Goal: Task Accomplishment & Management: Manage account settings

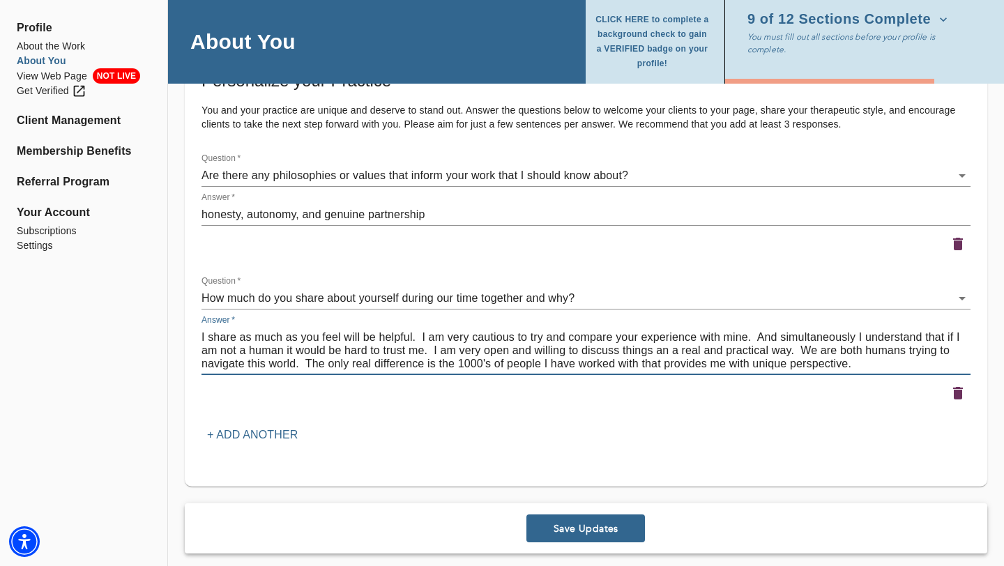
scroll to position [1875, 0]
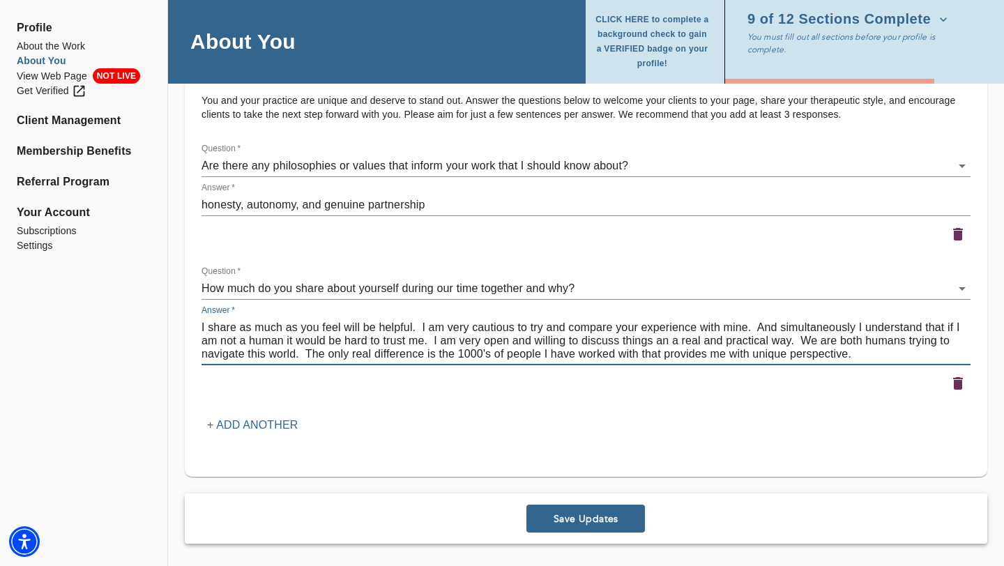
click at [272, 422] on p "+ Add another" at bounding box center [252, 425] width 91 height 17
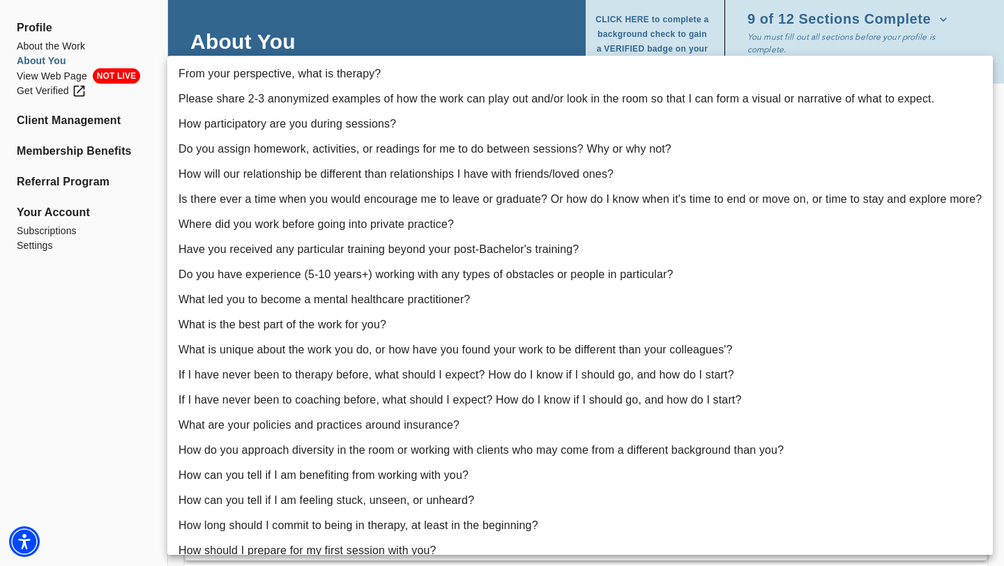
click at [371, 326] on li "What is the best part of the work for you?" at bounding box center [579, 324] width 825 height 25
type input "13"
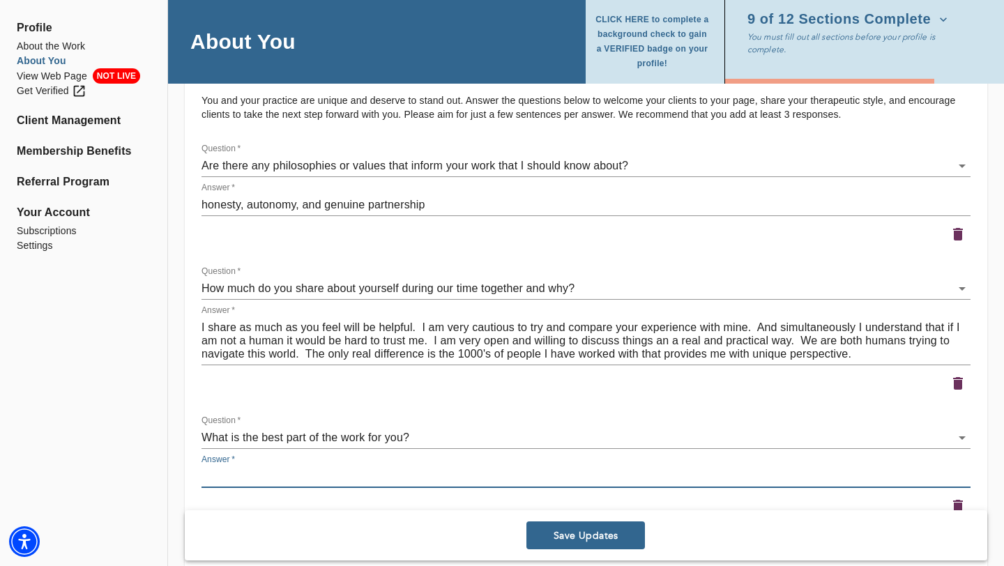
click at [298, 476] on textarea at bounding box center [585, 476] width 769 height 13
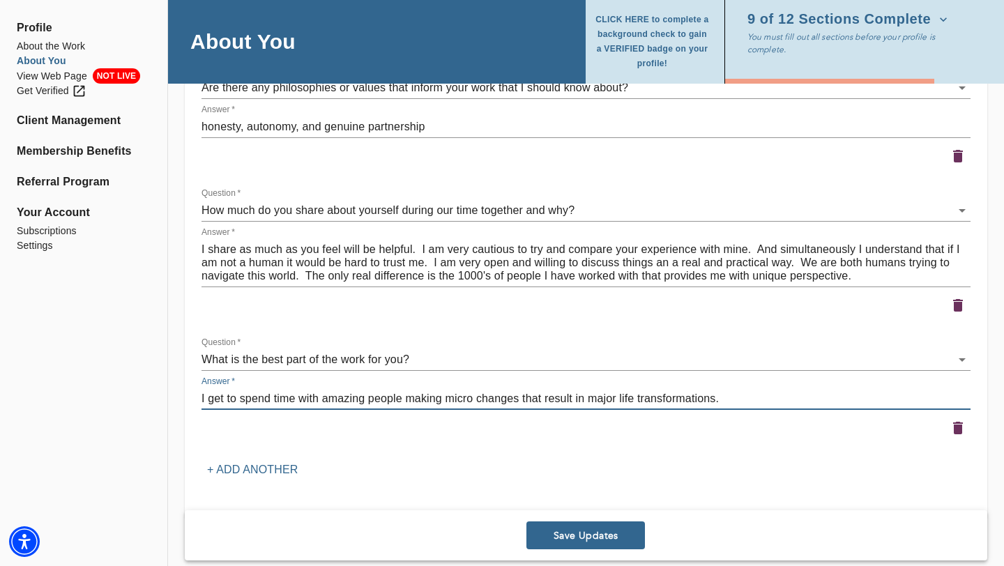
scroll to position [1967, 0]
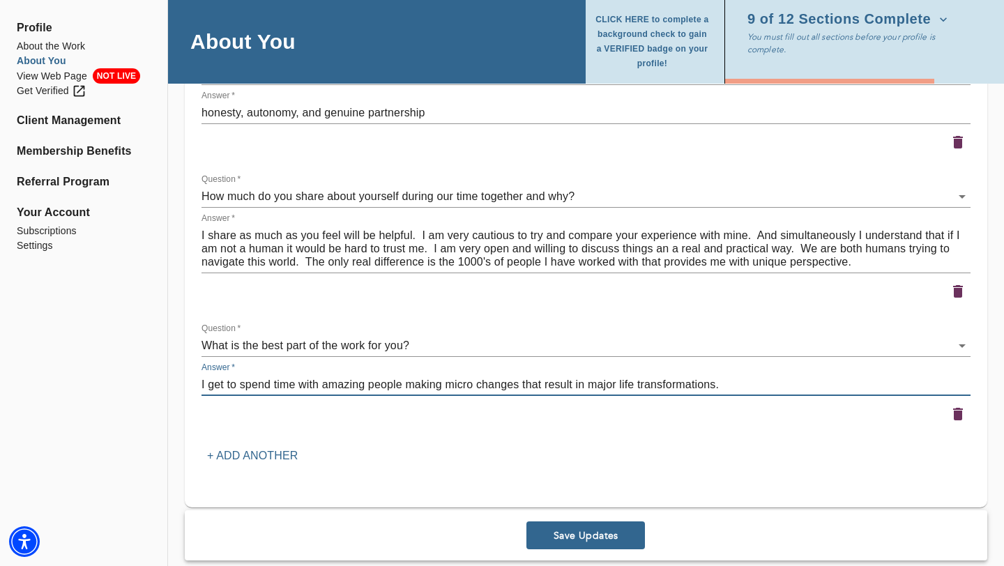
type textarea "I get to spend time with amazing people making micro changes that result in maj…"
click at [270, 457] on p "+ Add another" at bounding box center [252, 456] width 91 height 17
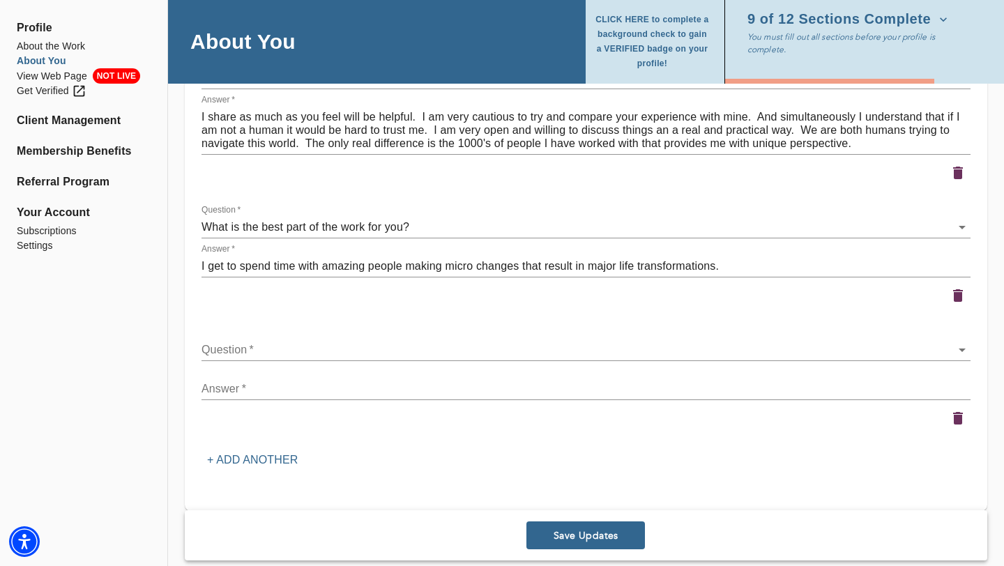
scroll to position [2099, 0]
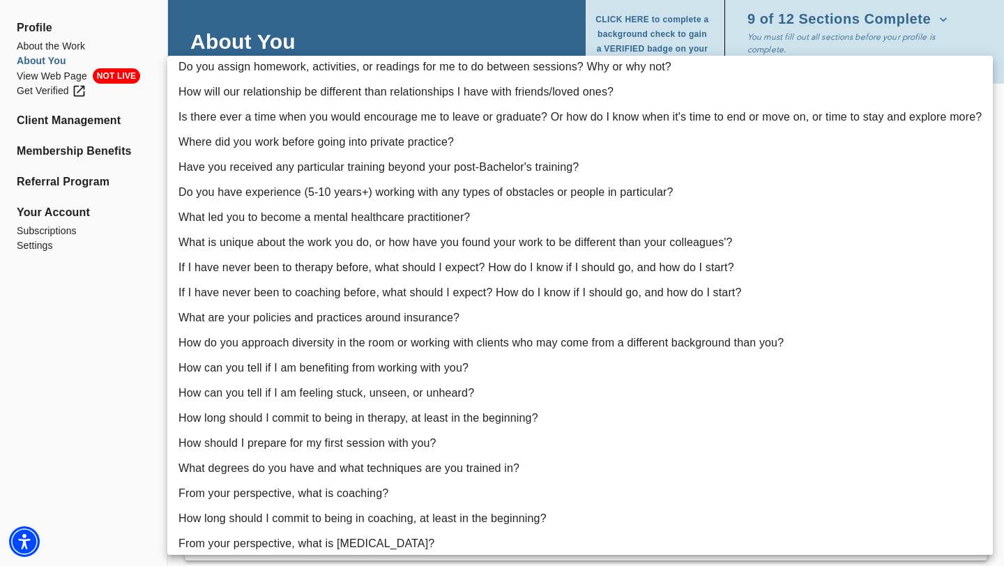
scroll to position [85, 0]
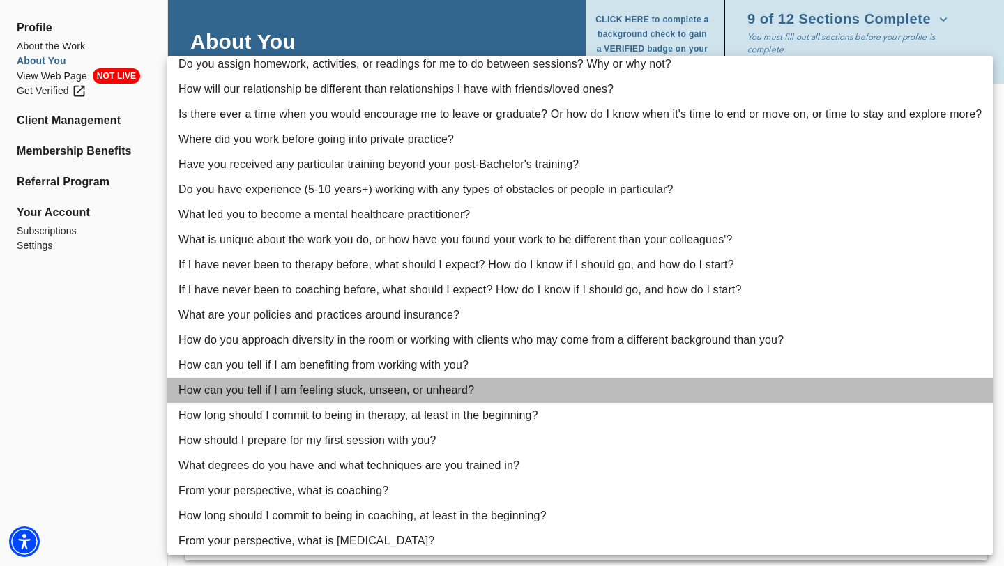
click at [378, 388] on li "How can you tell if I am feeling stuck, unseen, or unheard?" at bounding box center [579, 390] width 825 height 25
type input "20"
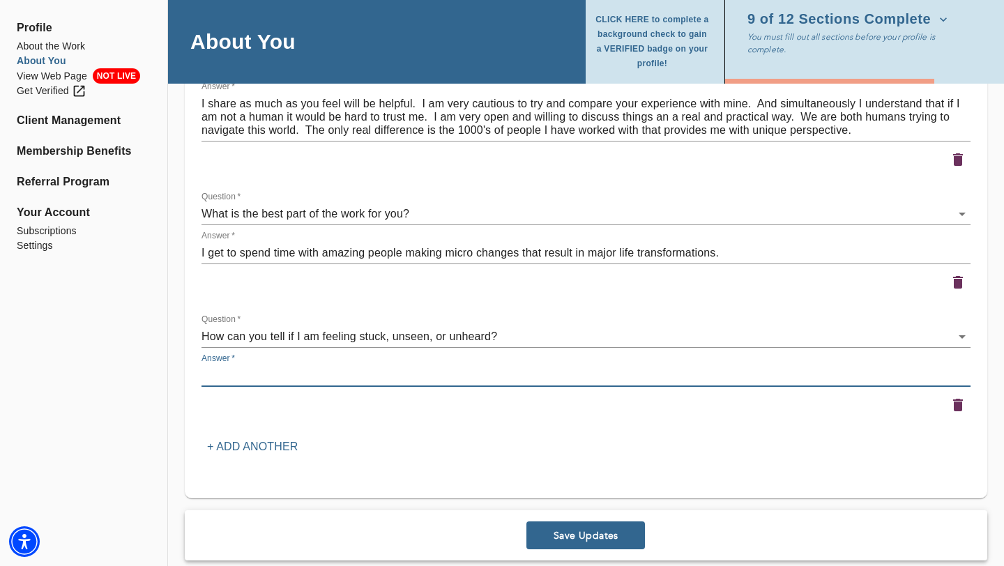
click at [326, 379] on textarea at bounding box center [585, 375] width 769 height 13
type textarea "I ask you"
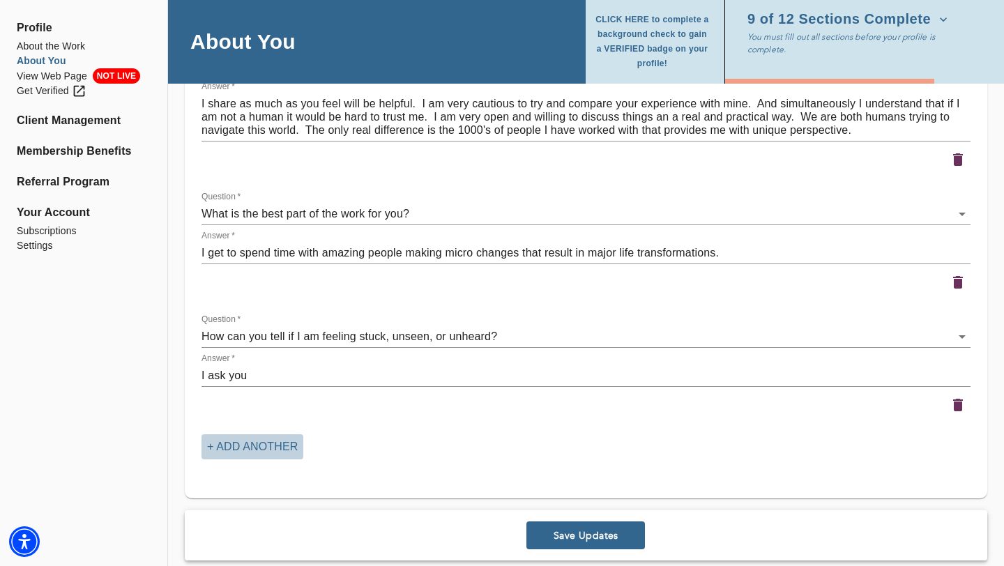
click at [266, 449] on p "+ Add another" at bounding box center [252, 447] width 91 height 17
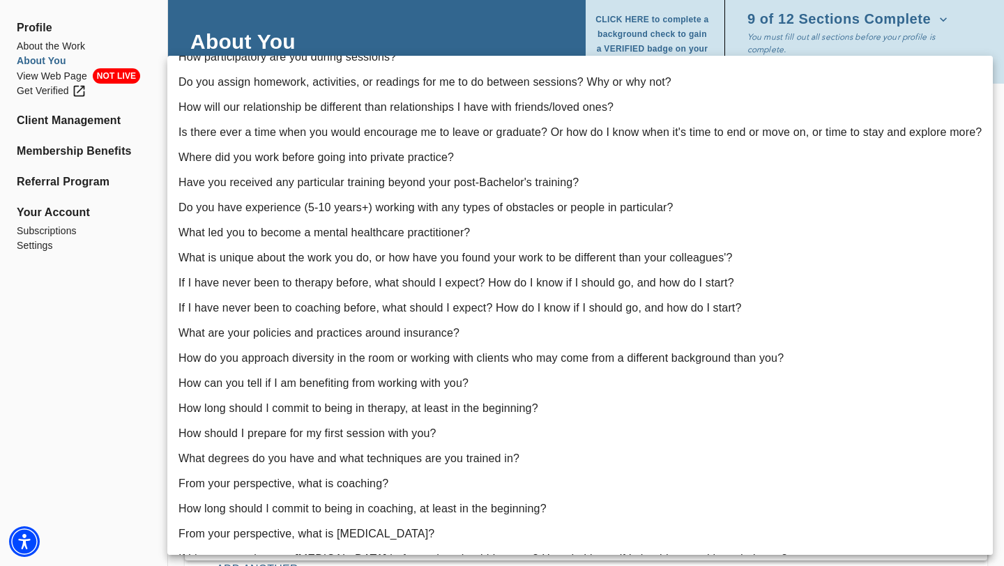
scroll to position [89, 0]
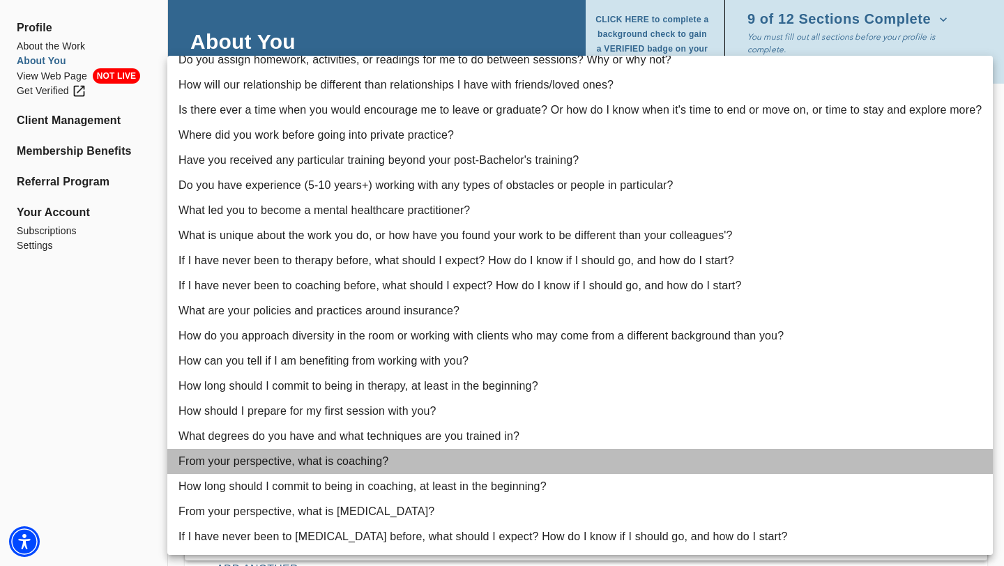
click at [283, 459] on li "From your perspective, what is coaching?" at bounding box center [579, 461] width 825 height 25
type input "24"
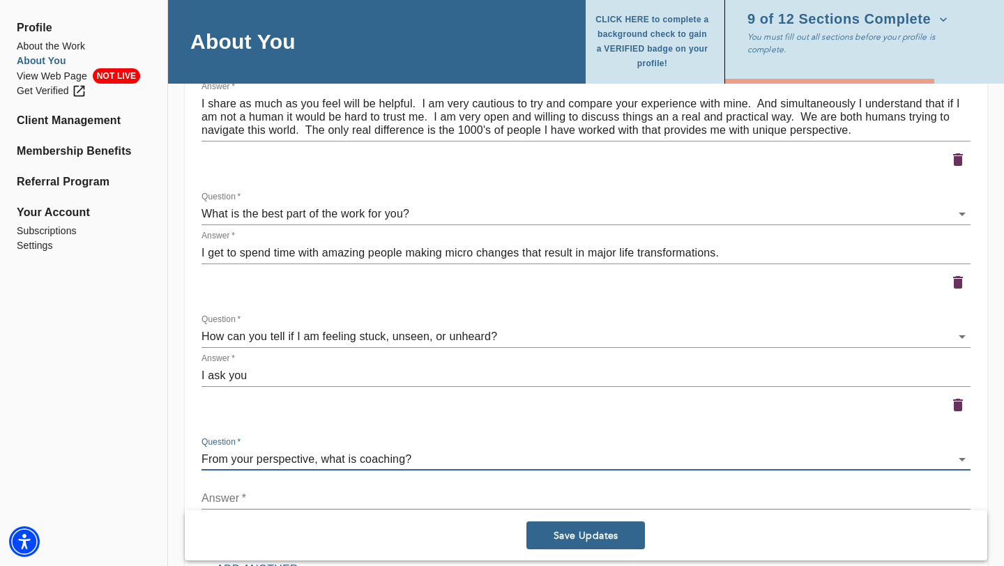
click at [274, 496] on textarea at bounding box center [585, 498] width 769 height 13
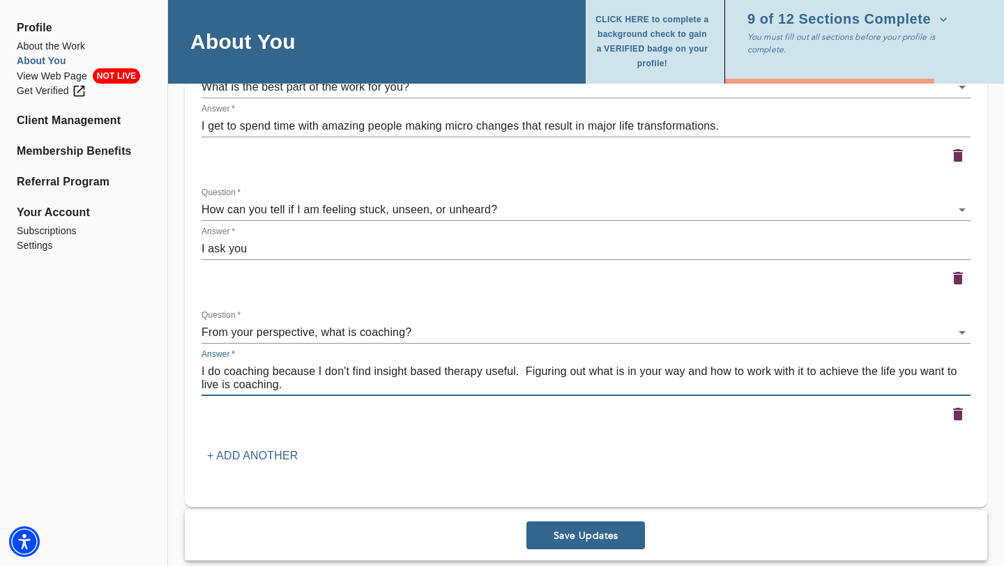
scroll to position [2257, 0]
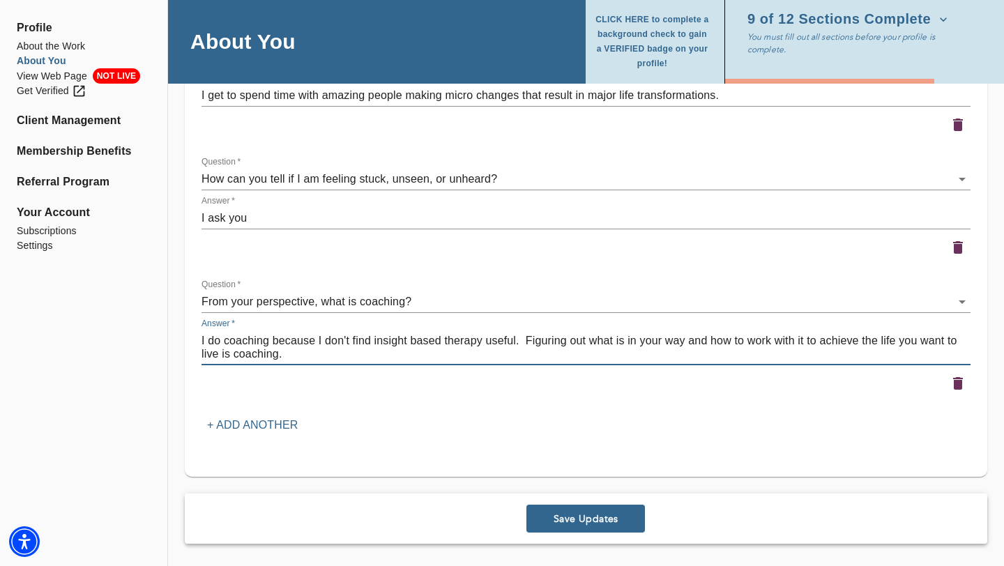
type textarea "I do coaching because I don't find insight based therapy useful. Figuring out w…"
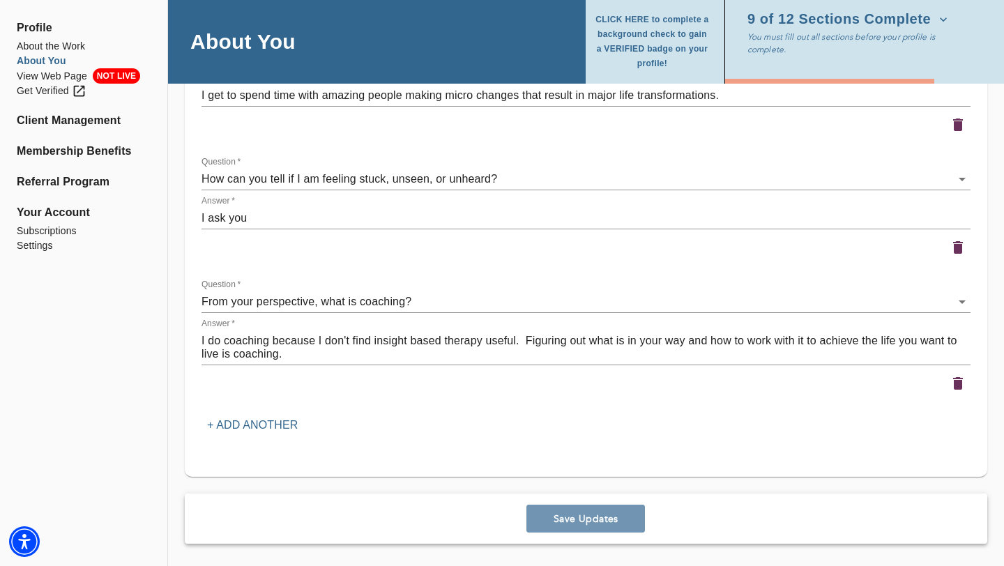
click at [595, 520] on span "Save Updates" at bounding box center [585, 518] width 107 height 13
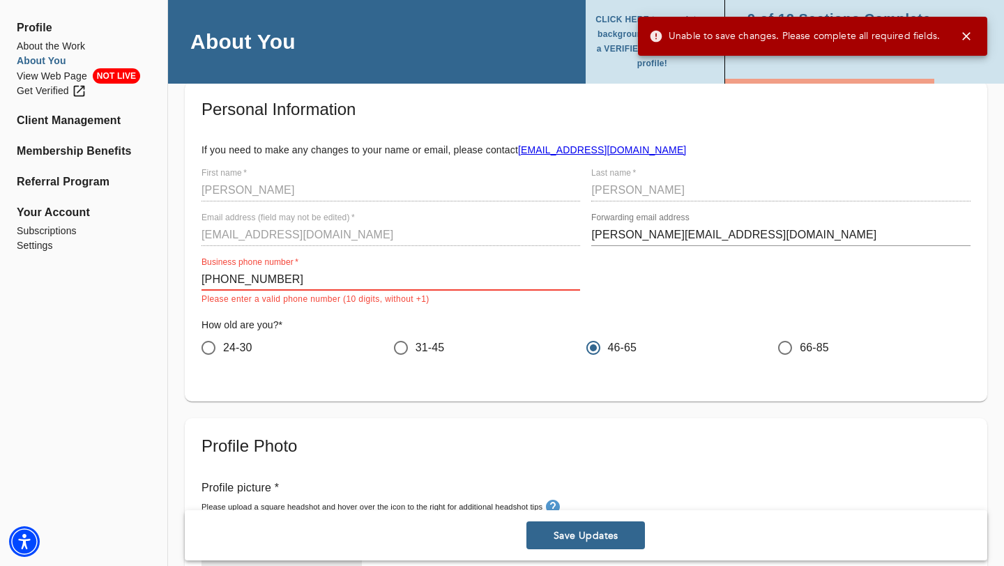
scroll to position [69, 0]
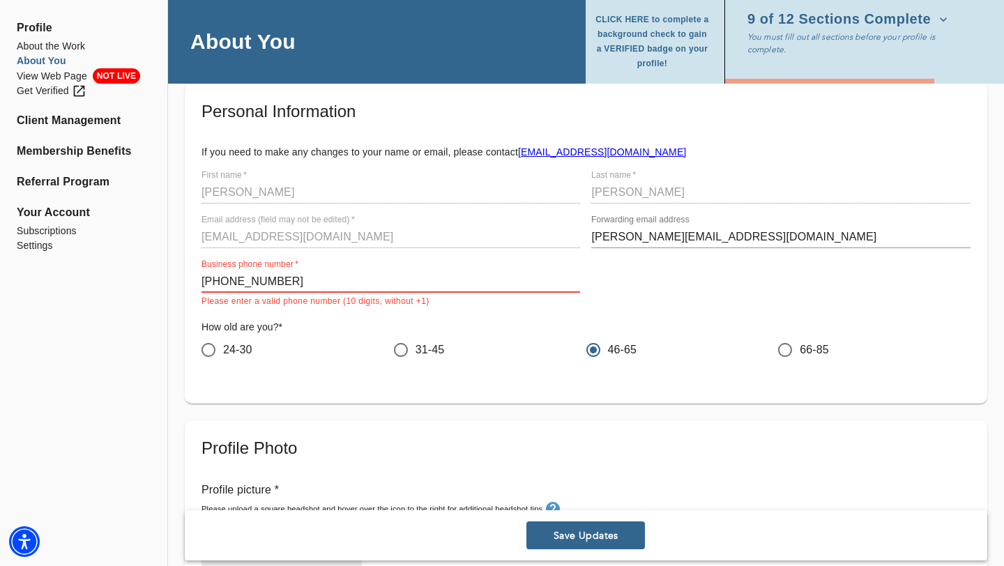
click at [227, 282] on input "[PHONE_NUMBER]" at bounding box center [390, 282] width 379 height 22
click at [242, 282] on input "208996-0434" at bounding box center [390, 282] width 379 height 22
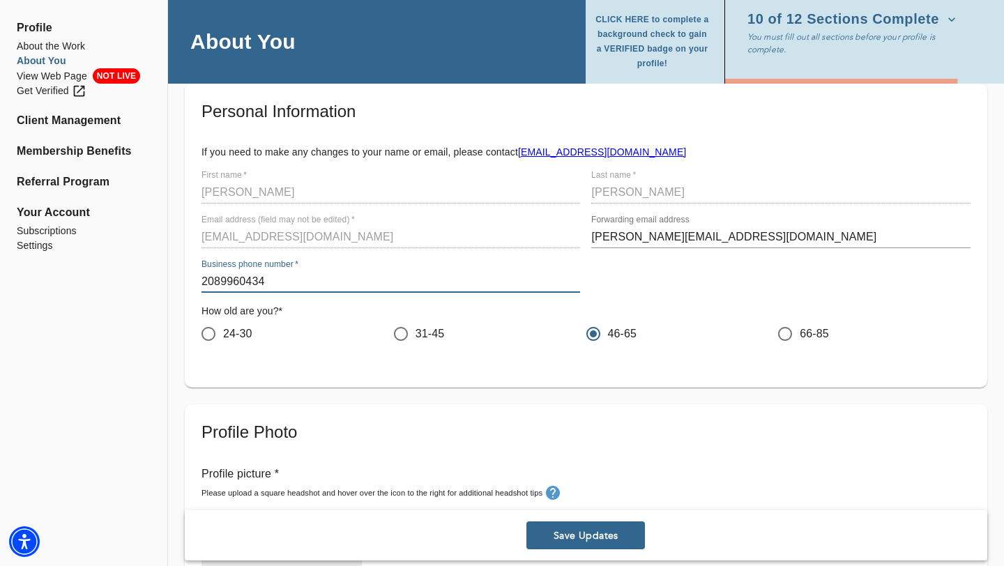
type input "2089960434"
click at [613, 539] on span "Save Updates" at bounding box center [585, 535] width 107 height 13
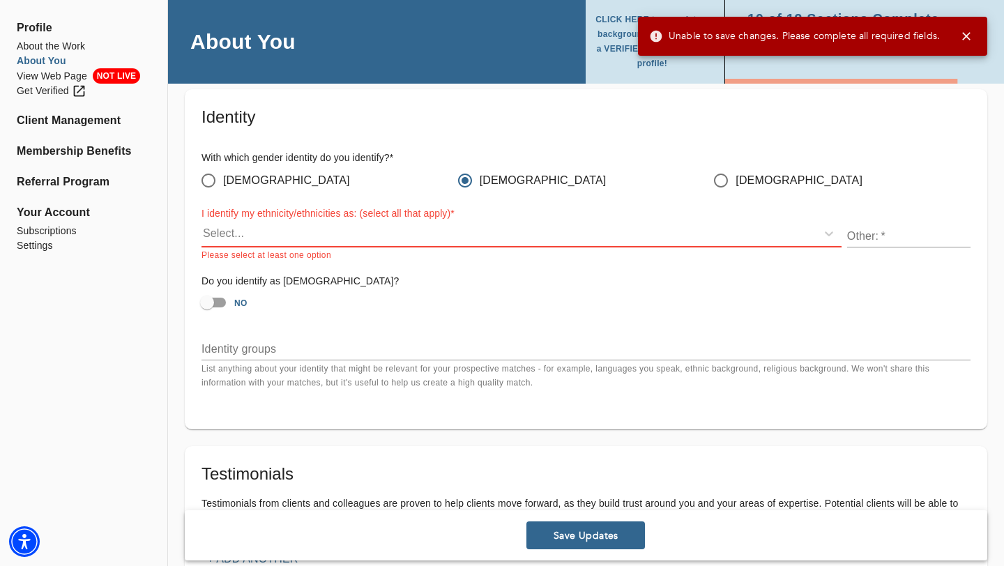
scroll to position [1312, 0]
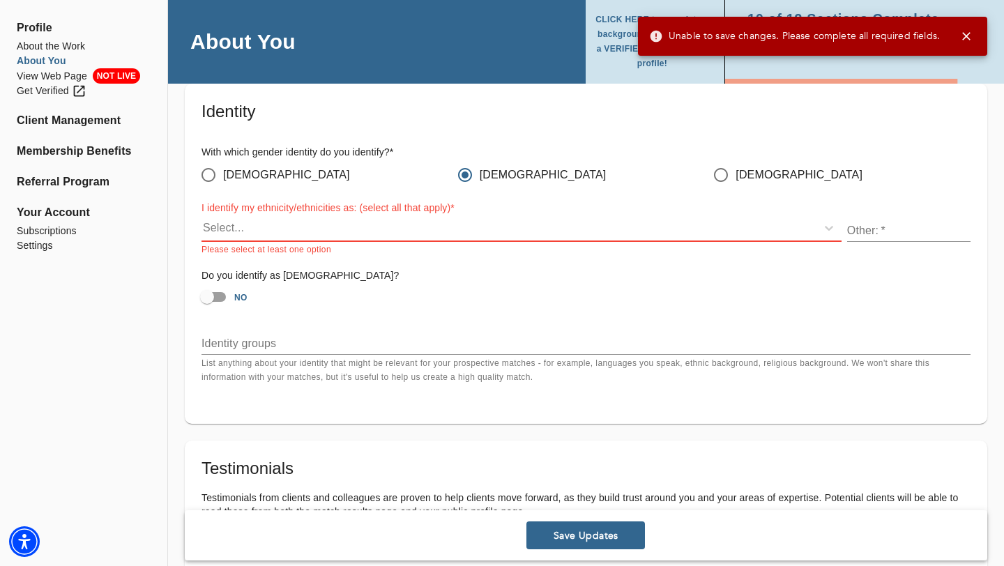
click at [321, 232] on div "Select..." at bounding box center [508, 228] width 615 height 22
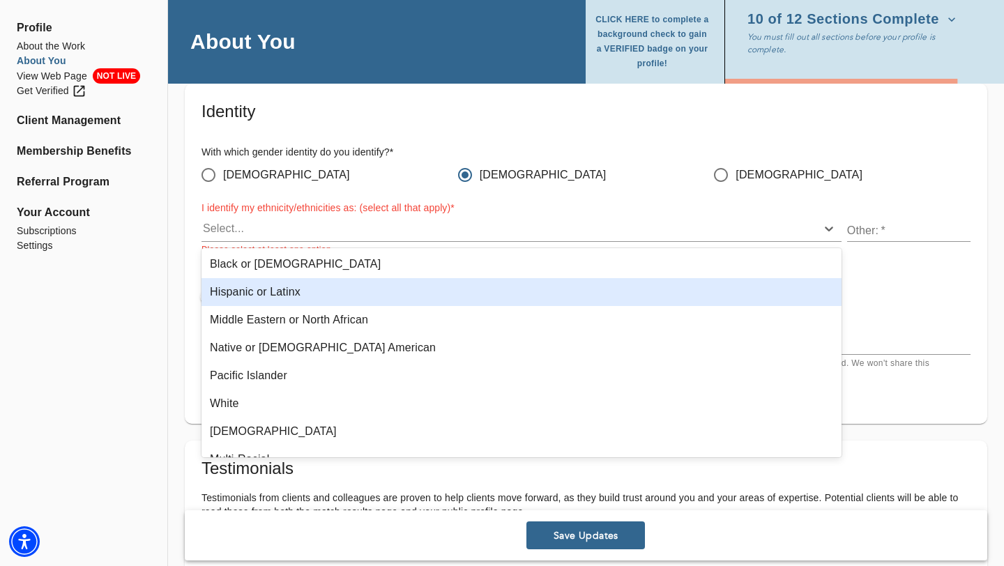
scroll to position [89, 0]
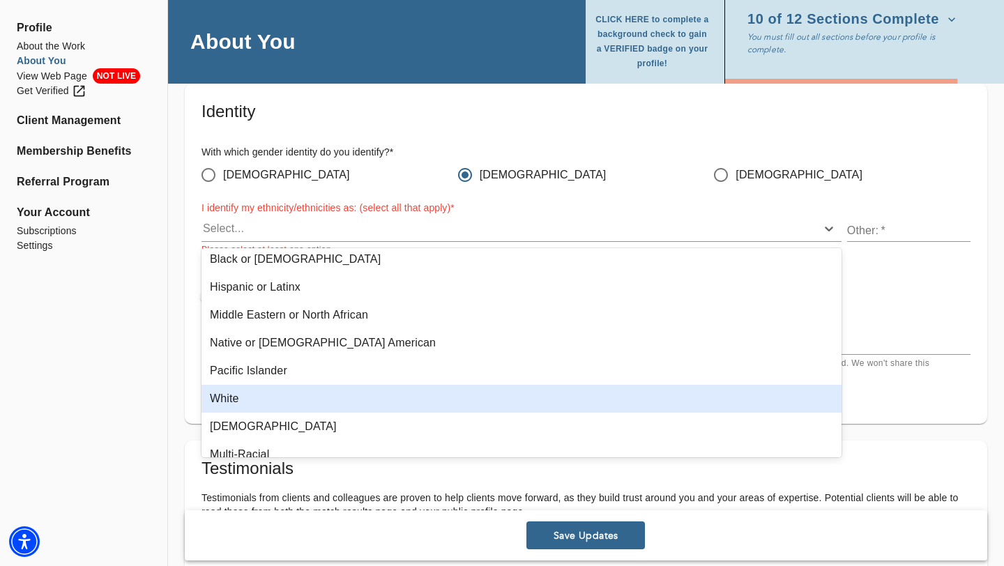
click at [228, 397] on div "White" at bounding box center [521, 399] width 640 height 28
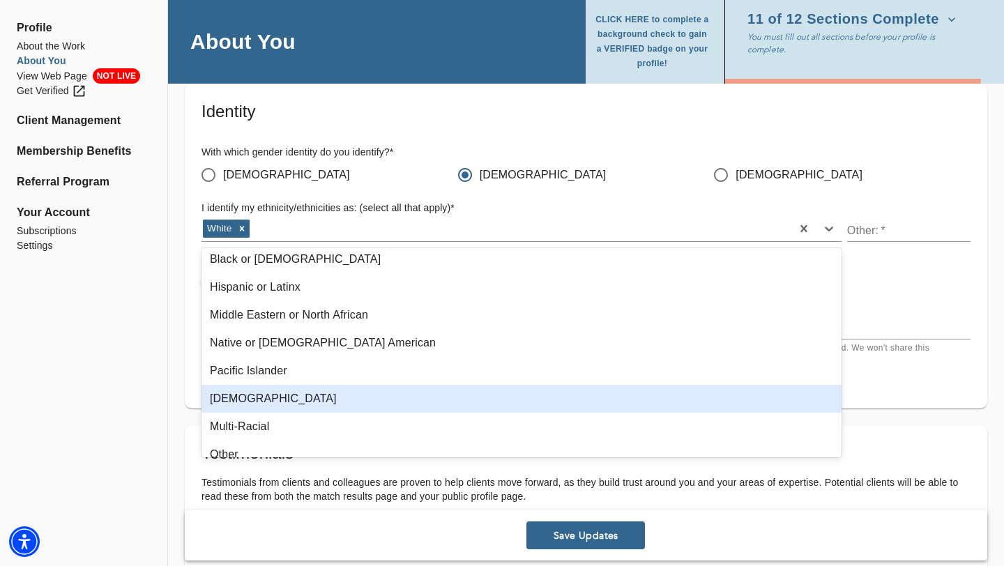
scroll to position [103, 0]
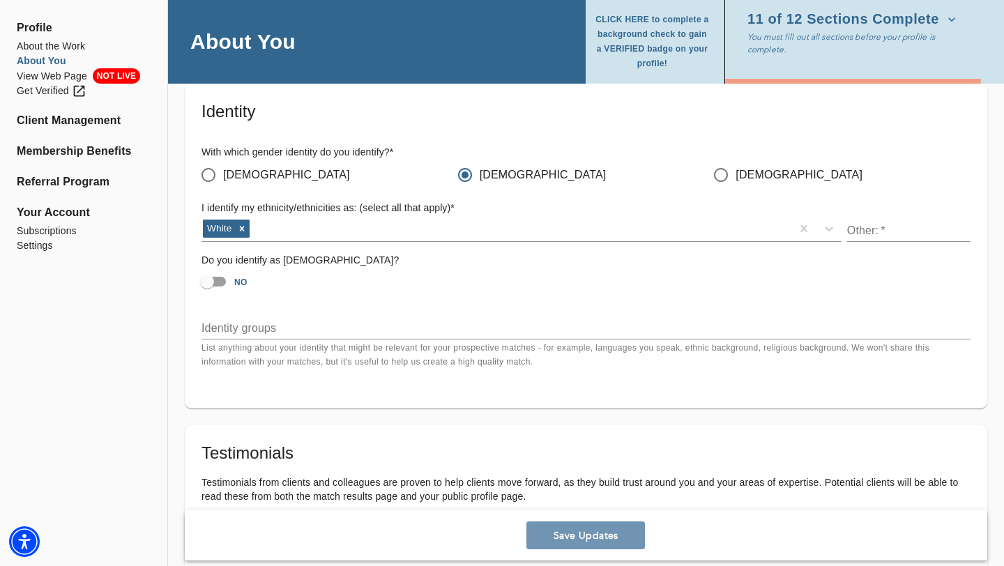
click at [574, 537] on span "Save Updates" at bounding box center [585, 535] width 107 height 13
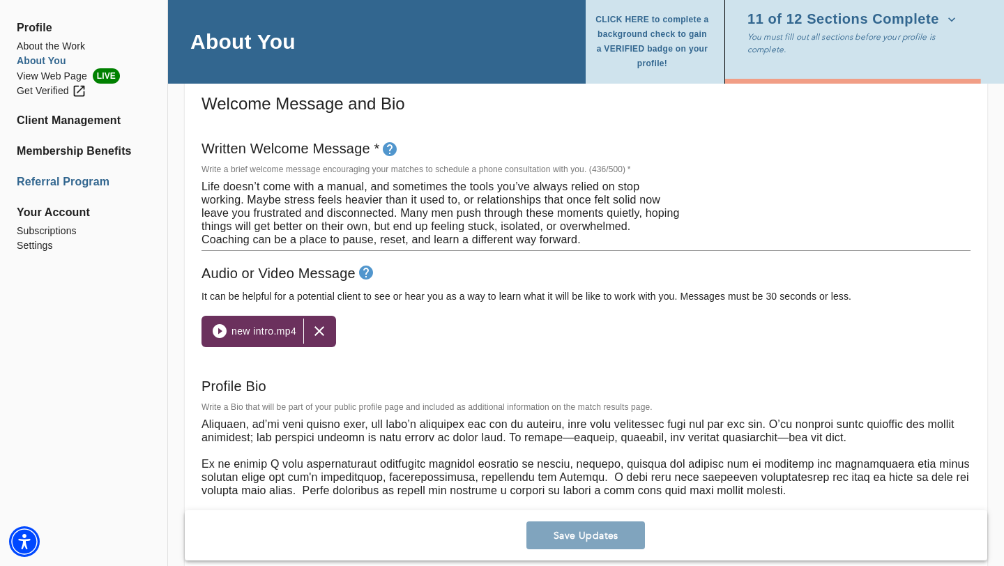
scroll to position [740, 0]
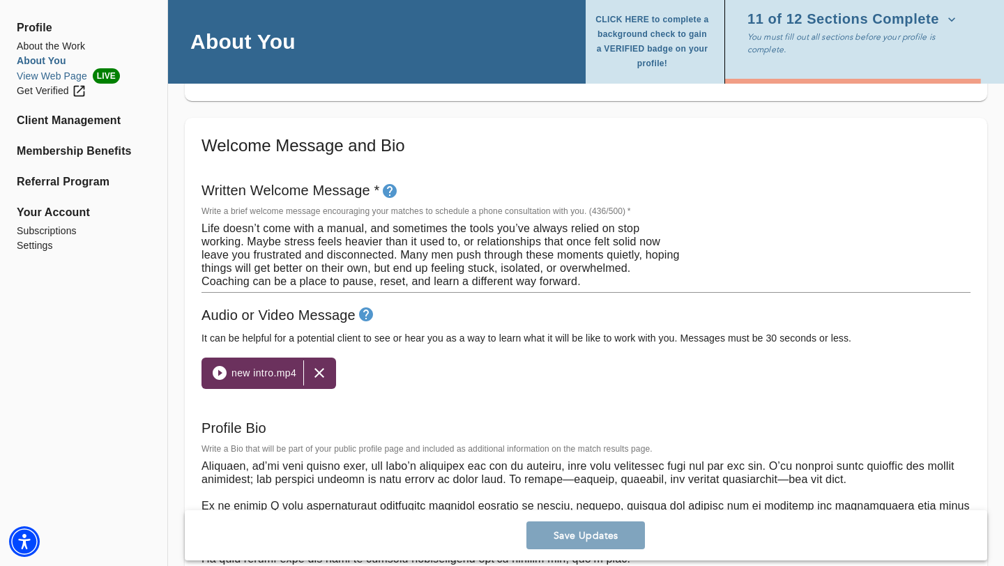
click at [50, 77] on li "View Web Page LIVE" at bounding box center [84, 75] width 134 height 15
click at [271, 376] on span "new intro.mp4" at bounding box center [263, 373] width 65 height 17
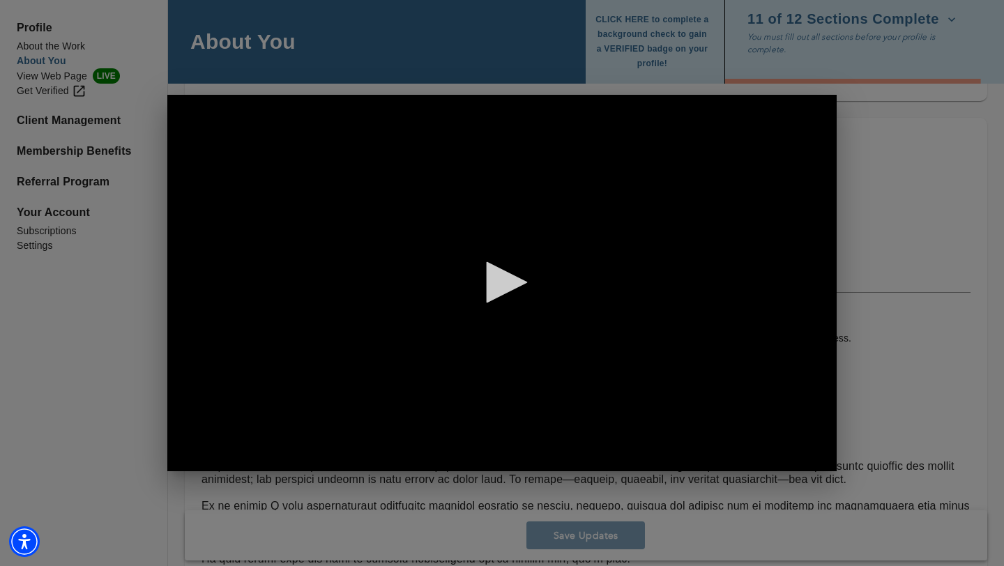
scroll to position [0, 1]
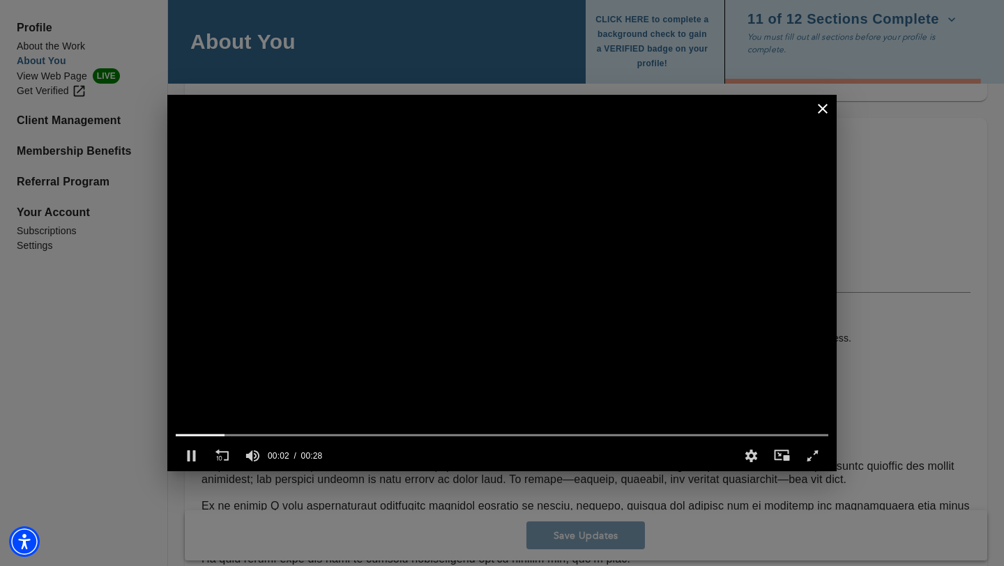
click at [823, 108] on icon "button" at bounding box center [823, 109] width 10 height 10
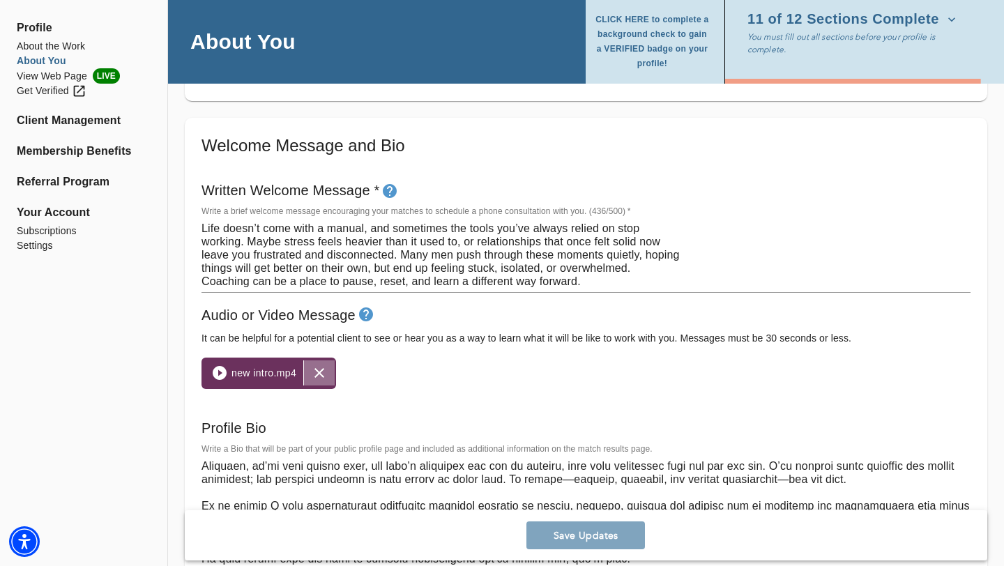
click at [319, 376] on icon "button" at bounding box center [319, 373] width 17 height 17
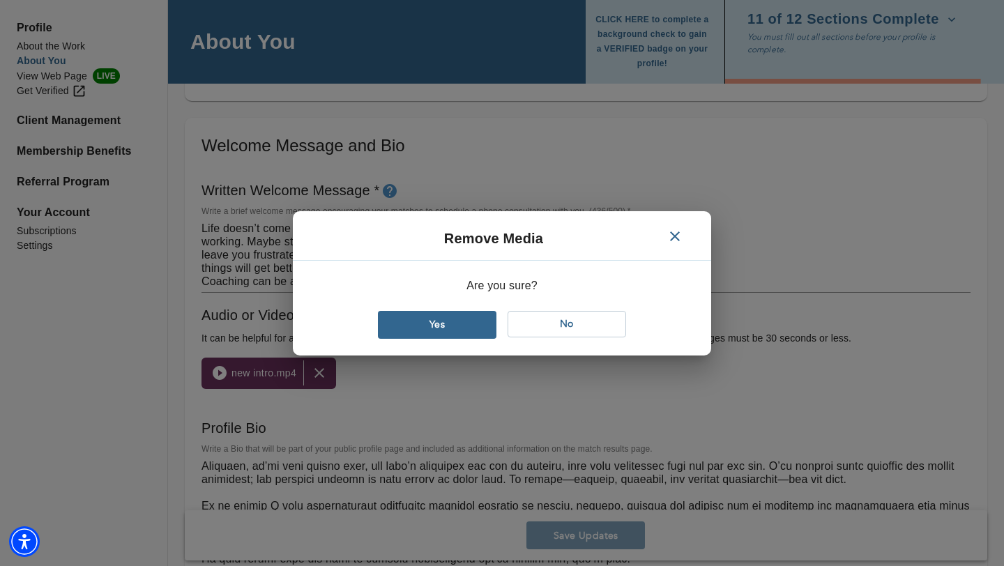
click at [448, 329] on span "Yes" at bounding box center [436, 324] width 107 height 13
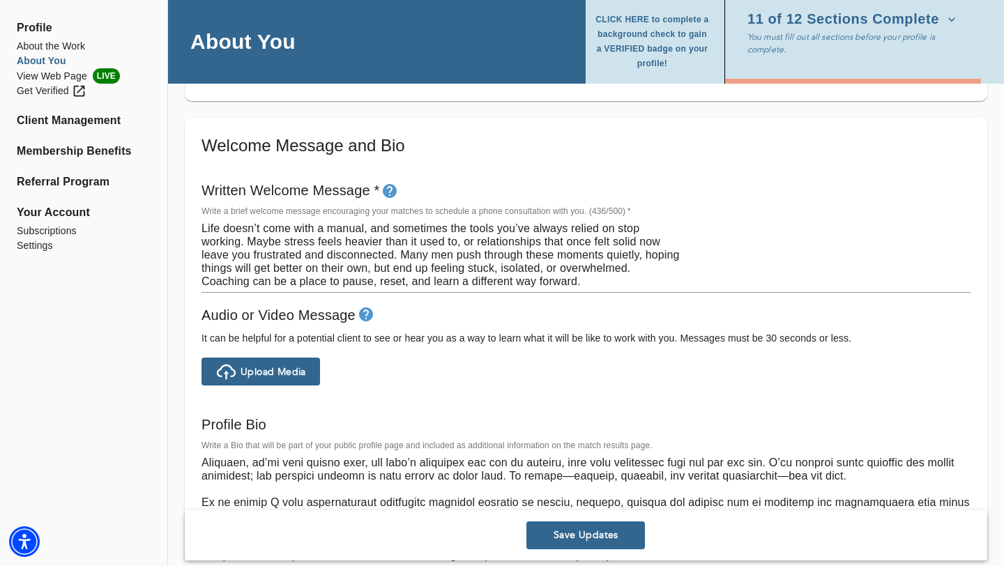
click at [289, 371] on span "Upload Media" at bounding box center [274, 371] width 66 height 13
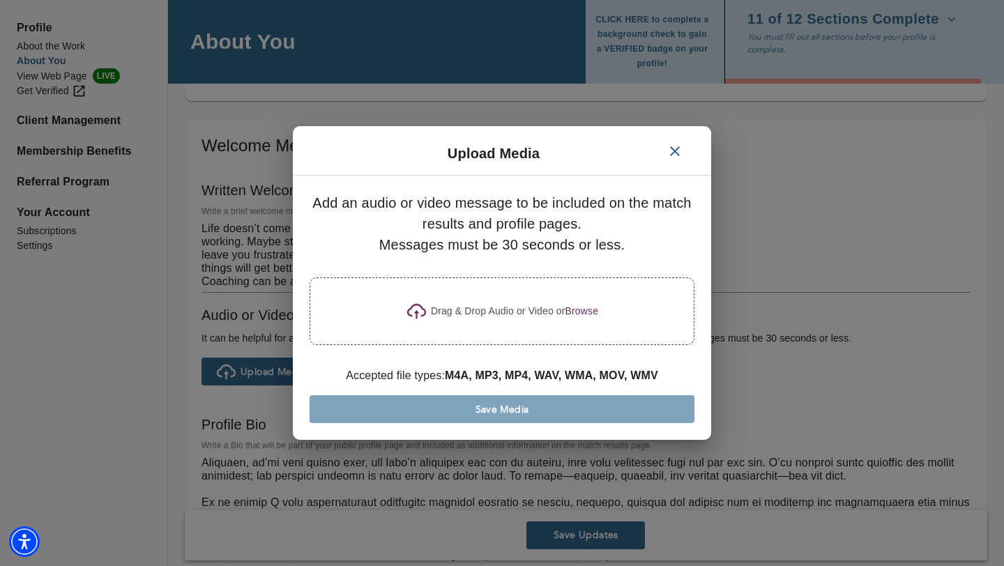
click at [503, 321] on div "Drag & Drop Audio or Video or Browse" at bounding box center [501, 311] width 383 height 22
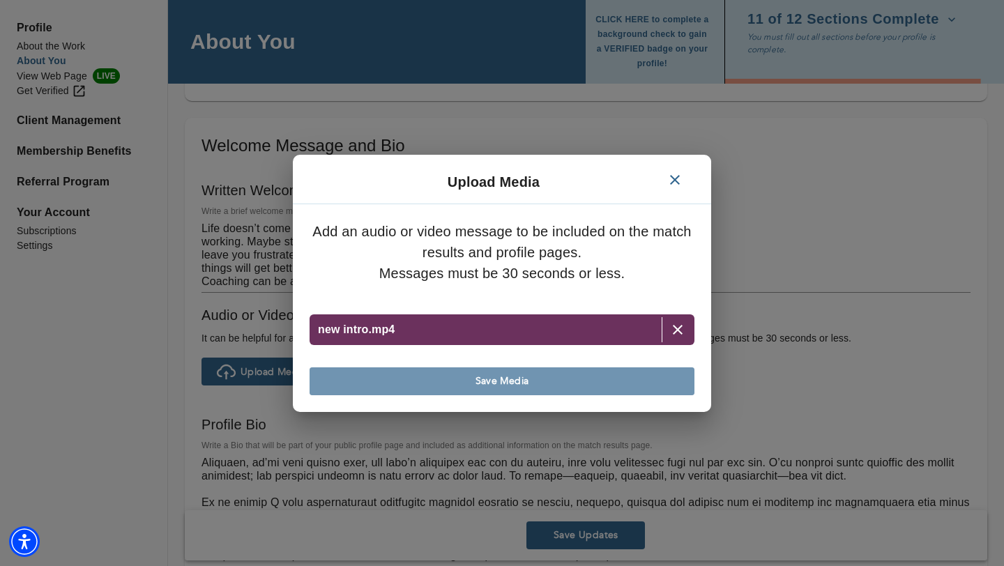
click at [496, 379] on span "Save Media" at bounding box center [502, 380] width 374 height 13
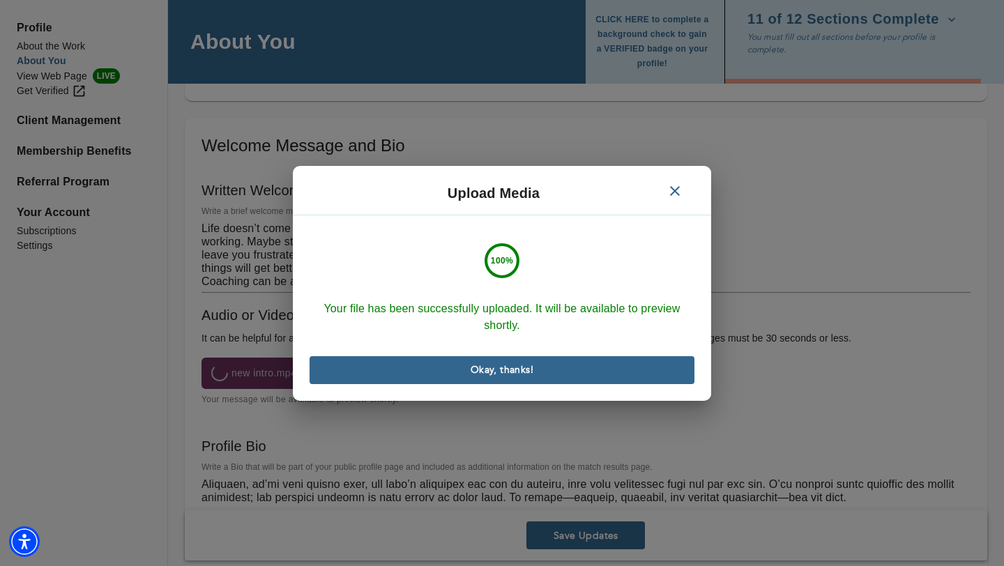
click at [501, 367] on span "Okay, thanks!" at bounding box center [502, 369] width 374 height 13
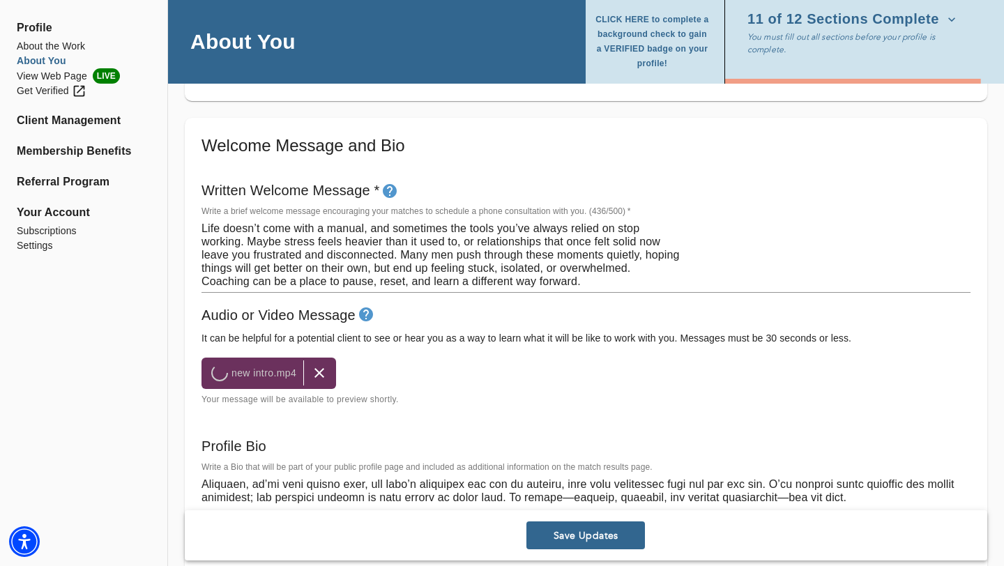
click at [591, 536] on span "Save Updates" at bounding box center [585, 535] width 107 height 13
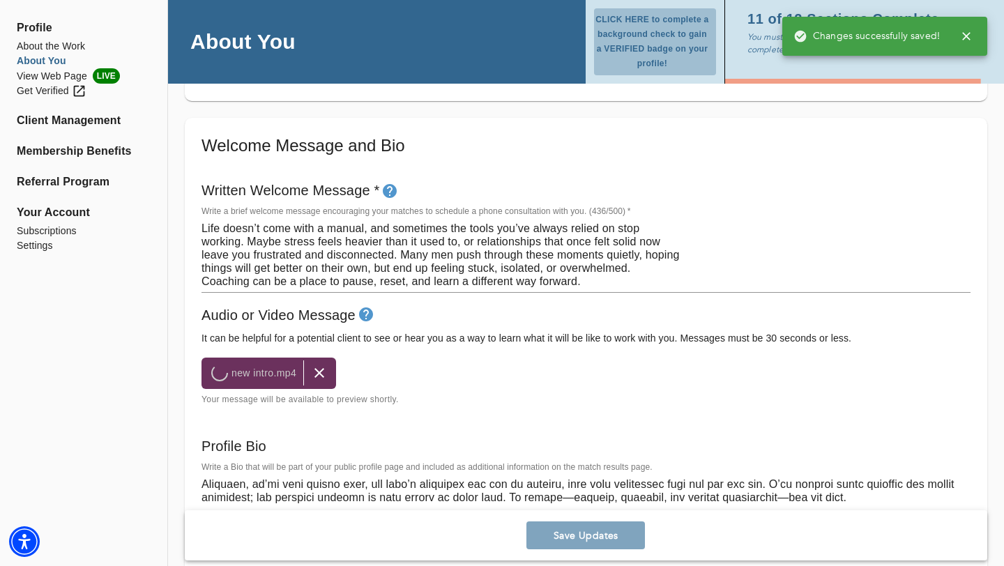
click at [655, 34] on span "CLICK HERE to complete a background check to gain a VERIFIED badge on your prof…" at bounding box center [652, 42] width 116 height 59
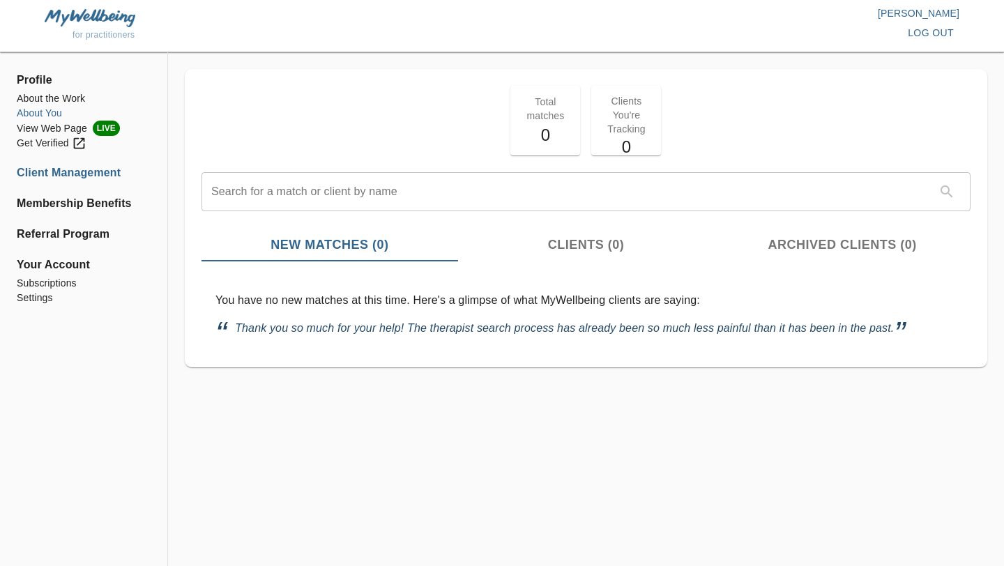
click at [52, 114] on li "About You" at bounding box center [84, 113] width 134 height 15
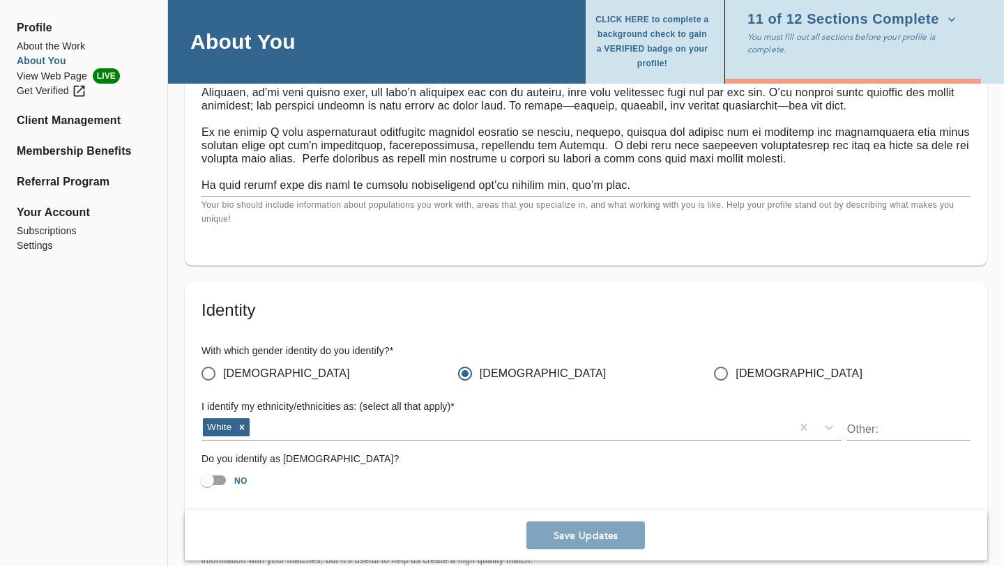
scroll to position [1104, 0]
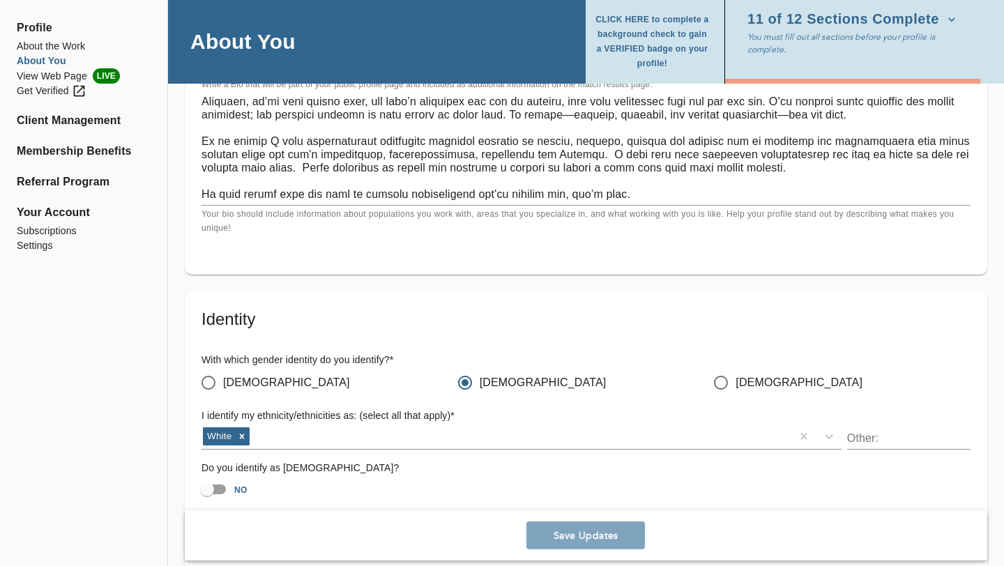
click at [793, 168] on textarea at bounding box center [585, 148] width 769 height 106
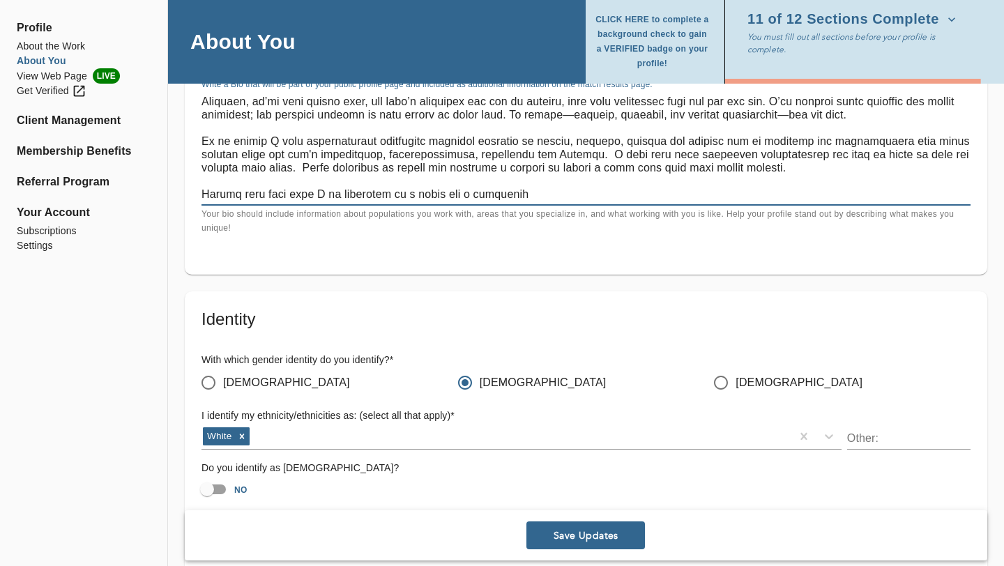
click at [372, 197] on textarea at bounding box center [585, 148] width 769 height 106
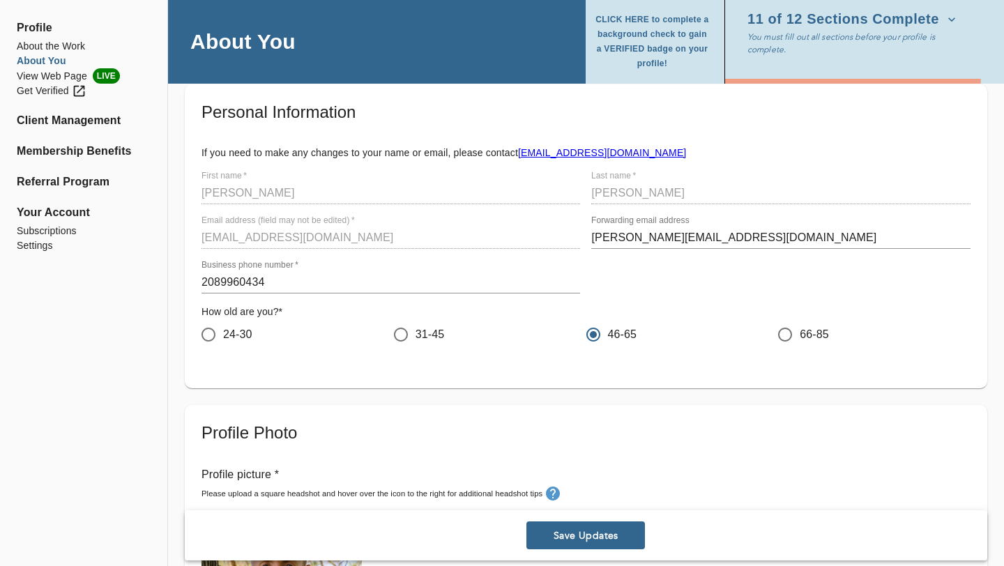
scroll to position [0, 0]
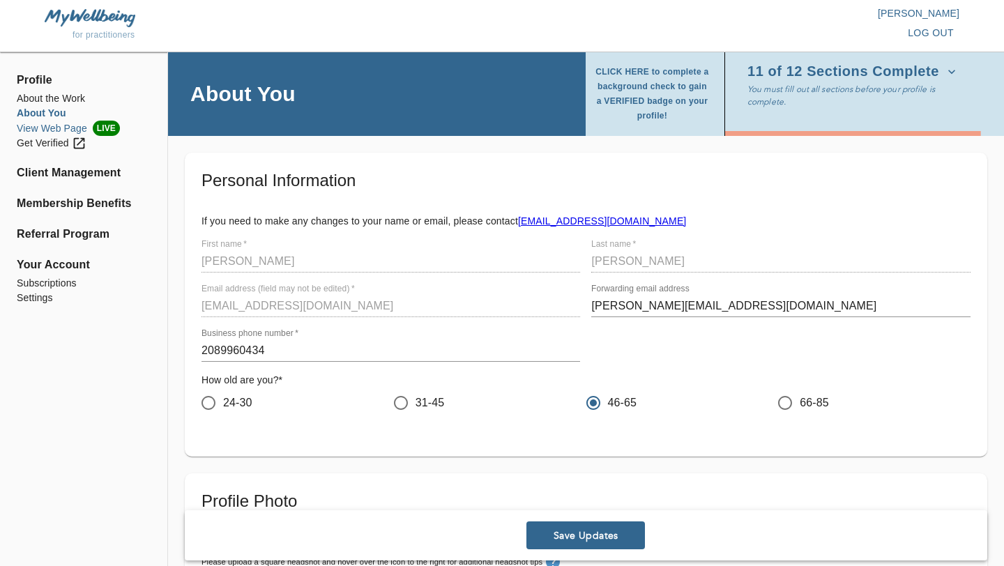
type textarea "I know what it’s like when the formulas stop working. I’ve spent over 25 years …"
click at [63, 127] on li "View Web Page LIVE" at bounding box center [84, 128] width 134 height 15
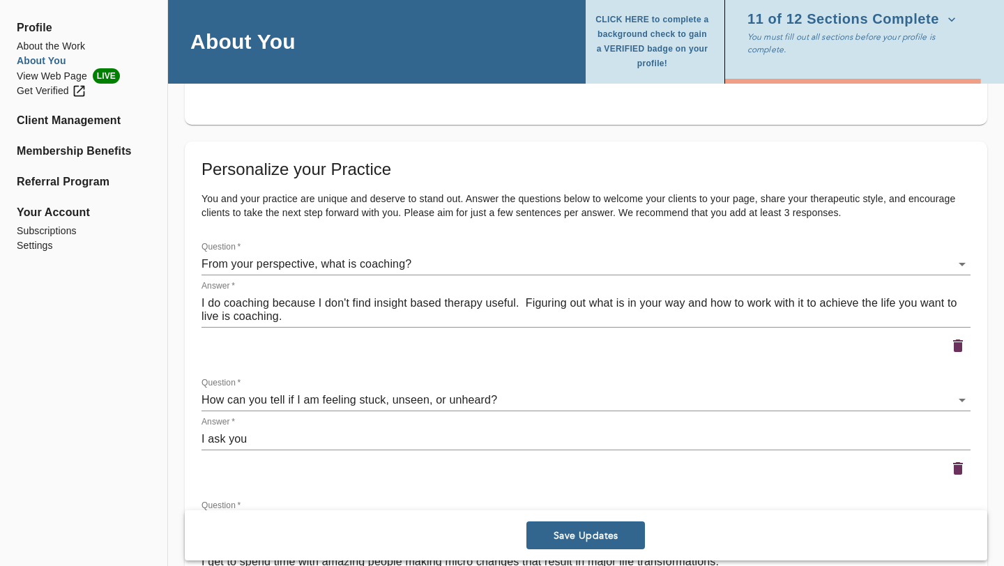
scroll to position [1778, 0]
click at [482, 303] on textarea "I do coaching because I don't find insight based therapy useful. Figuring out w…" at bounding box center [585, 309] width 769 height 26
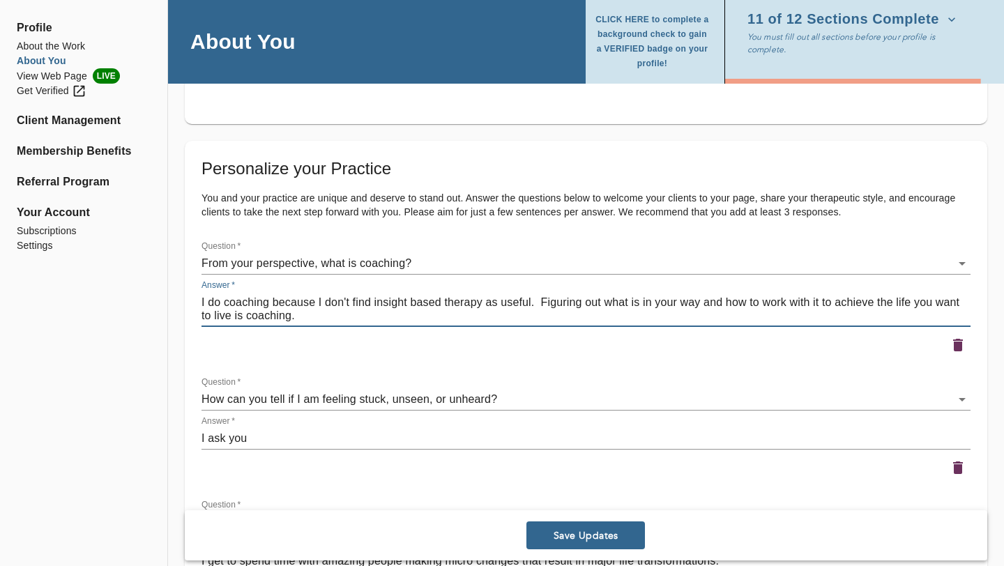
click at [531, 303] on textarea "I do coaching because I don't find insight based therapy as useful. Figuring ou…" at bounding box center [585, 309] width 769 height 26
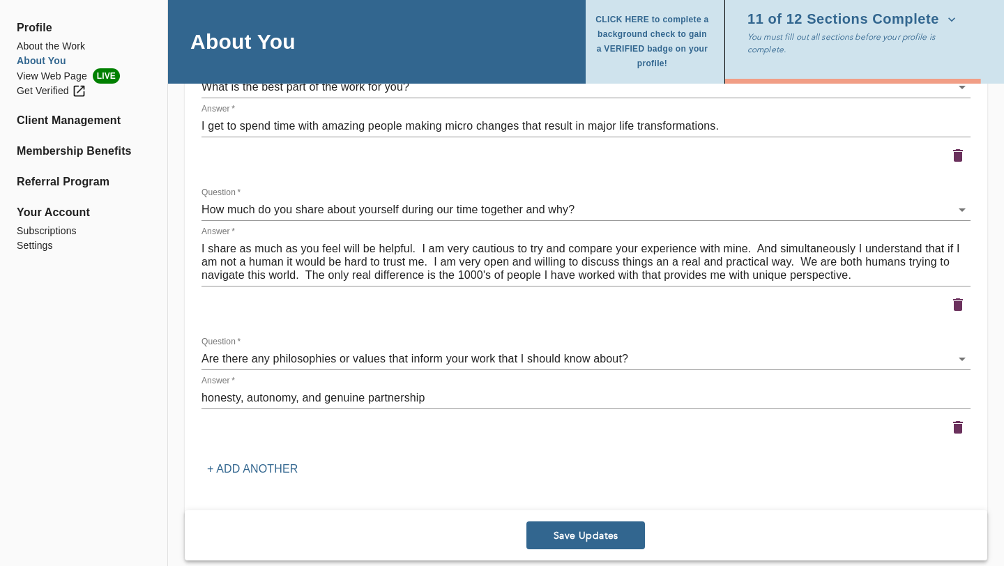
scroll to position [2211, 0]
type textarea "I do coaching because I don't find insight based therapy as useful in the work …"
click at [579, 532] on span "Save Updates" at bounding box center [585, 535] width 107 height 13
